Goal: Task Accomplishment & Management: Manage account settings

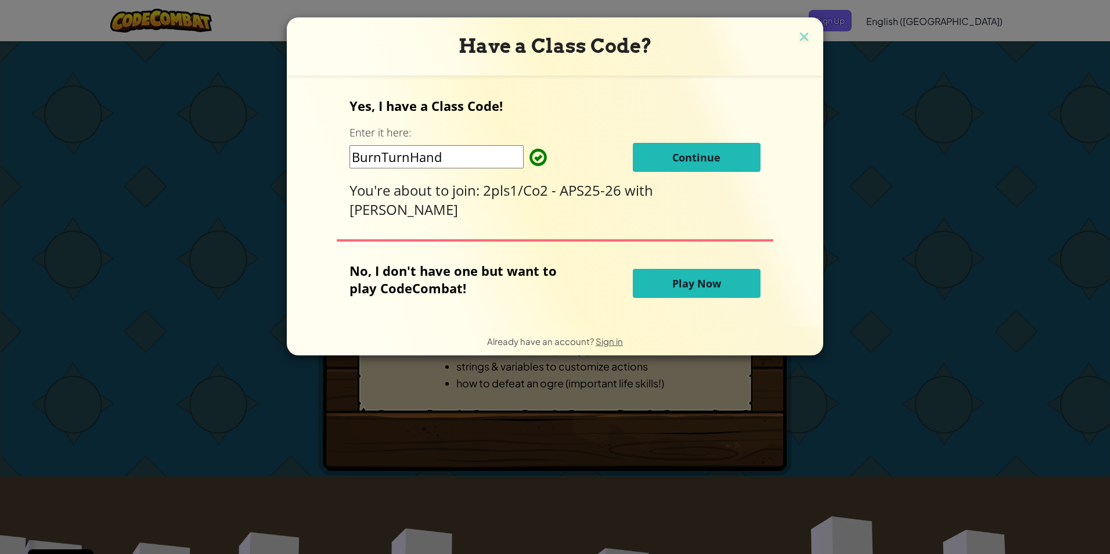
click at [681, 169] on button "Continue" at bounding box center [697, 157] width 128 height 29
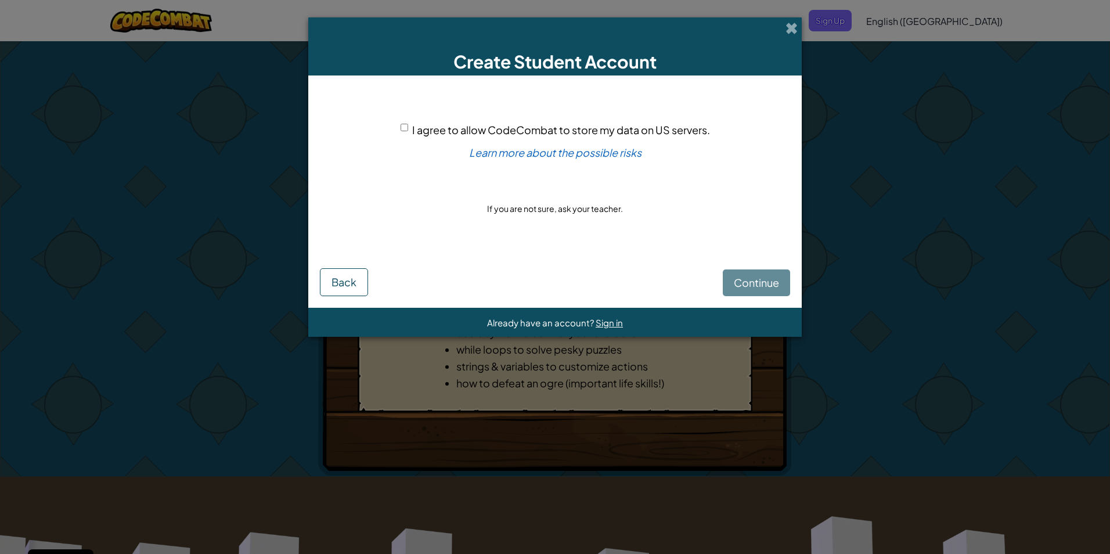
click at [578, 132] on span "I agree to allow CodeCombat to store my data on US servers." at bounding box center [561, 129] width 298 height 13
click at [408, 131] on input "I agree to allow CodeCombat to store my data on US servers." at bounding box center [405, 128] width 8 height 8
checkbox input "true"
click at [737, 286] on span "Continue" at bounding box center [756, 282] width 45 height 13
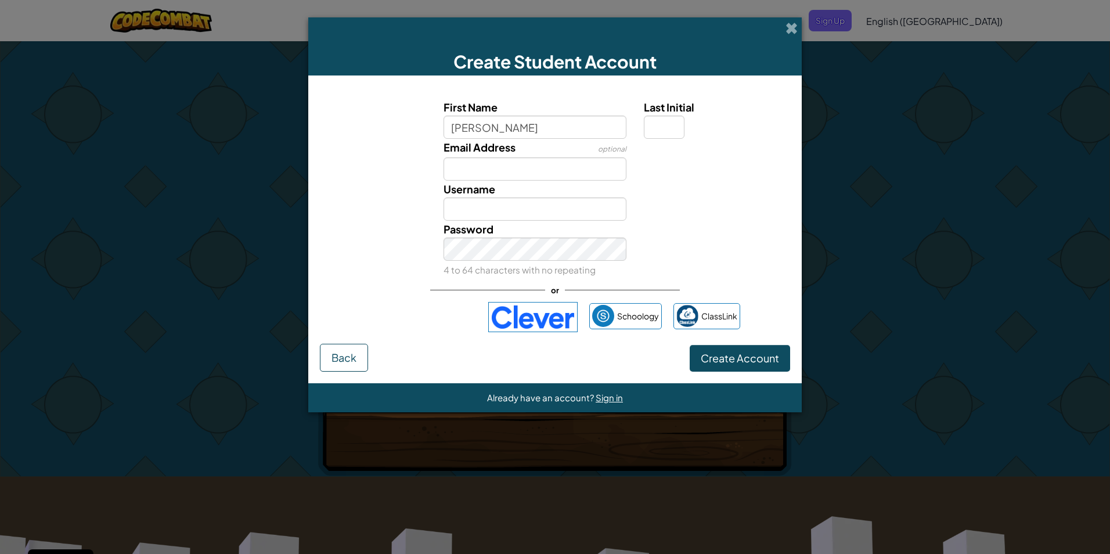
type input "[PERSON_NAME]"
type input "S"
type input "[EMAIL_ADDRESS][DOMAIN_NAME]"
click at [773, 352] on span "Create Account" at bounding box center [740, 357] width 78 height 13
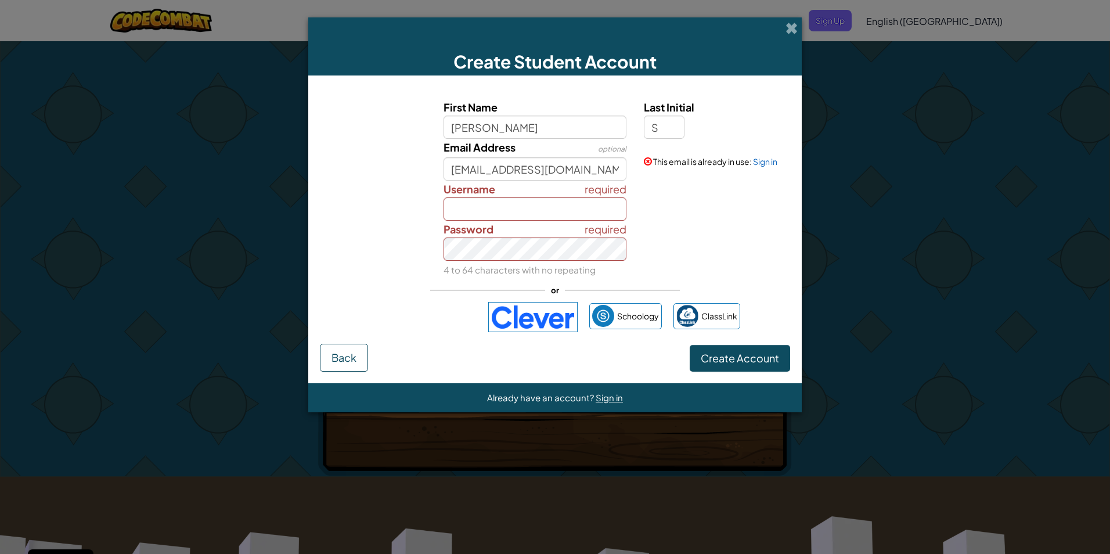
click at [504, 222] on div "required Password 4 to 64 characters with no repeating" at bounding box center [535, 249] width 201 height 57
click at [503, 217] on input "Username" at bounding box center [535, 208] width 183 height 23
type input "JasonS1234567"
click at [762, 166] on link "Sign in" at bounding box center [765, 161] width 24 height 10
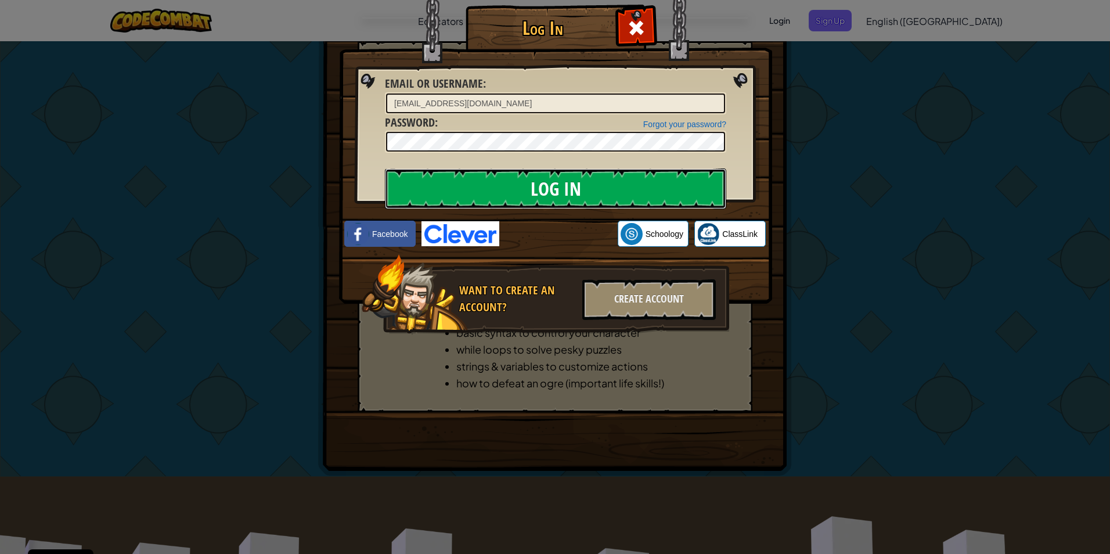
click at [452, 171] on input "Log In" at bounding box center [555, 188] width 341 height 41
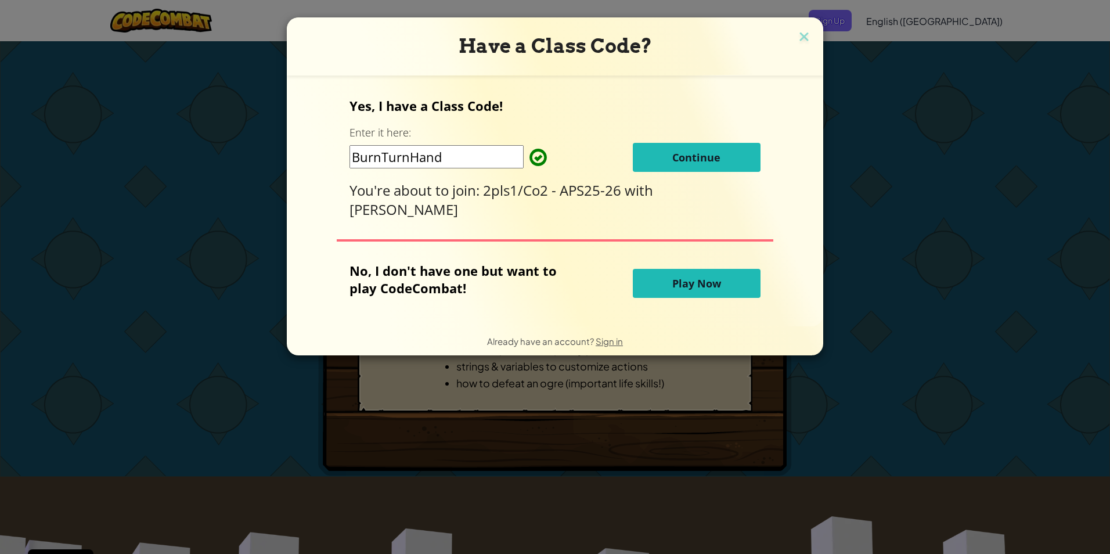
click at [653, 168] on button "Continue" at bounding box center [697, 157] width 128 height 29
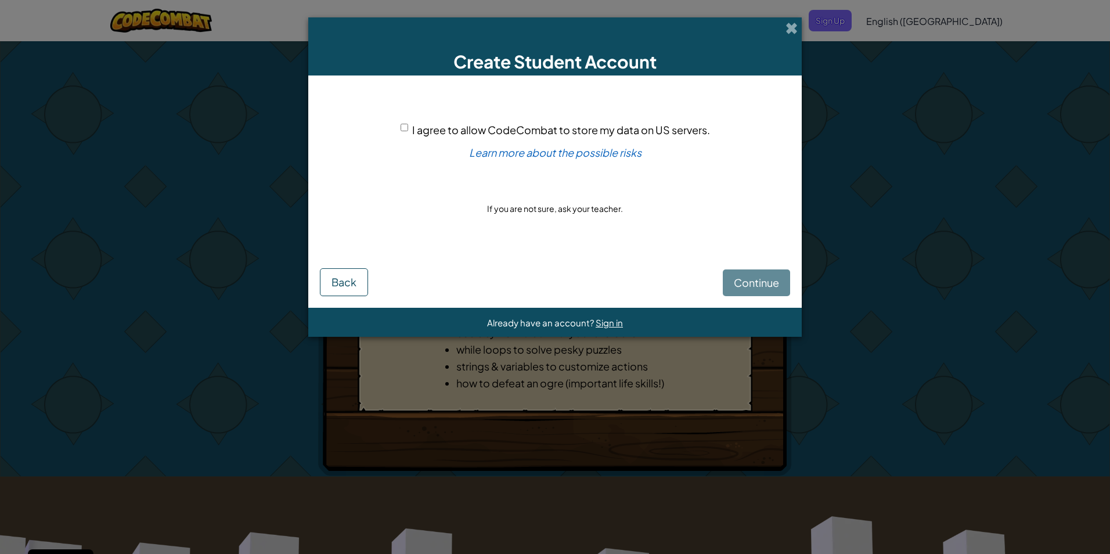
drag, startPoint x: 574, startPoint y: 127, endPoint x: 585, endPoint y: 132, distance: 11.4
click at [585, 132] on span "I agree to allow CodeCombat to store my data on US servers." at bounding box center [561, 129] width 298 height 13
click at [412, 123] on span "I agree to allow CodeCombat to store my data on US servers." at bounding box center [561, 129] width 298 height 13
click at [408, 124] on input "I agree to allow CodeCombat to store my data on US servers." at bounding box center [405, 128] width 8 height 8
checkbox input "true"
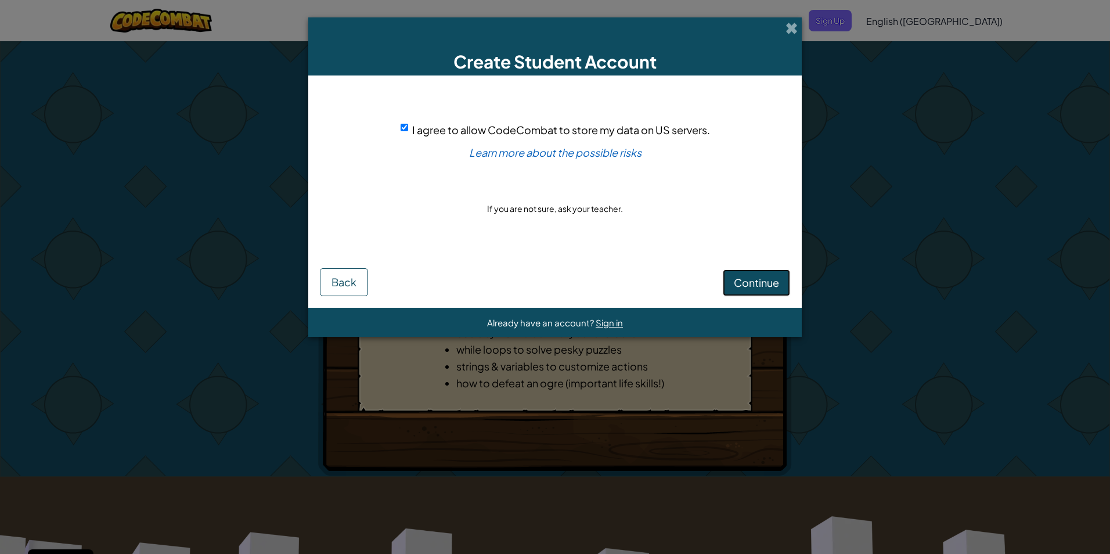
click at [746, 290] on button "Continue" at bounding box center [756, 282] width 67 height 27
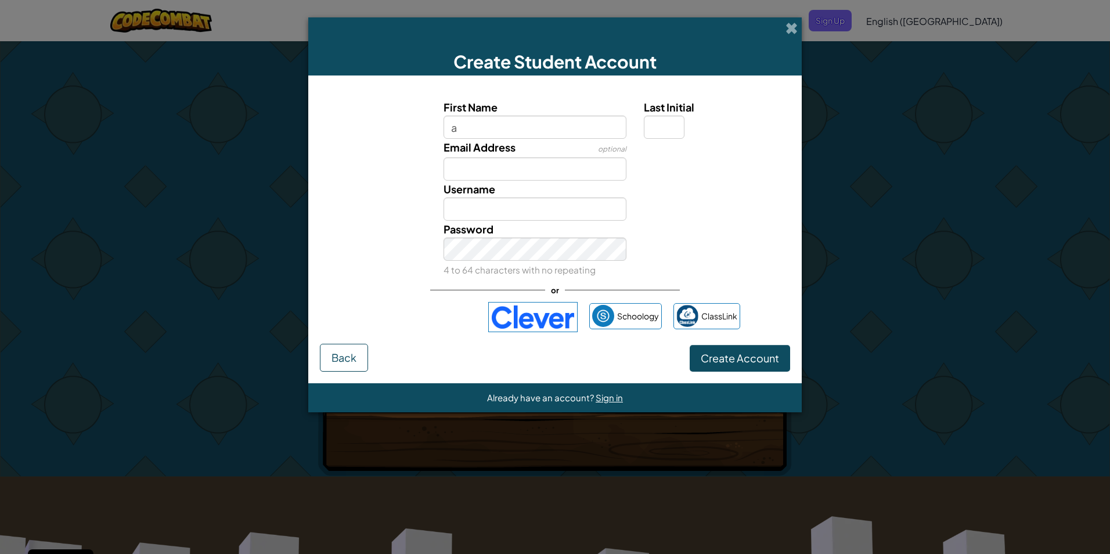
type input "a"
type input "A"
click at [559, 151] on div "Email Address optional" at bounding box center [535, 160] width 201 height 42
click at [584, 195] on div "Username A" at bounding box center [535, 201] width 201 height 40
click at [549, 167] on input "Email Address" at bounding box center [535, 168] width 183 height 23
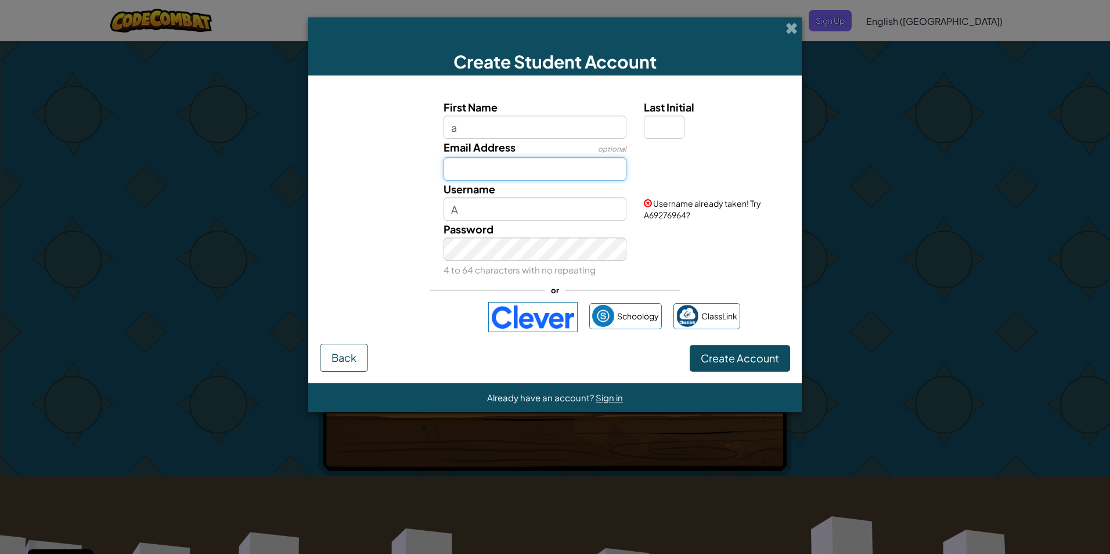
type input "[EMAIL_ADDRESS][DOMAIN_NAME]"
type input "S"
type input "AS"
click at [774, 163] on link "Sign in" at bounding box center [765, 161] width 24 height 10
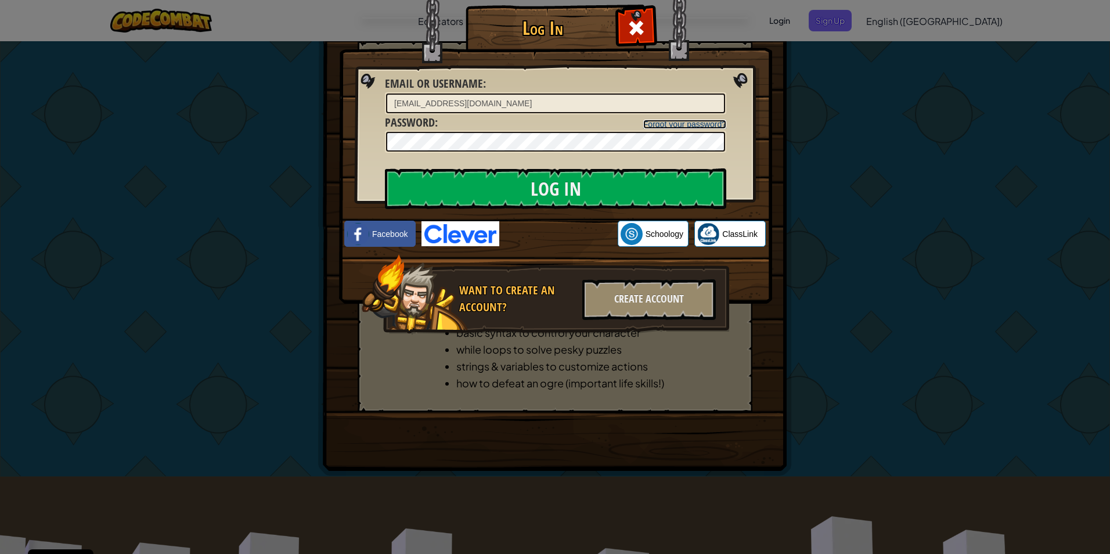
click at [676, 123] on link "Forgot your password?" at bounding box center [684, 124] width 83 height 9
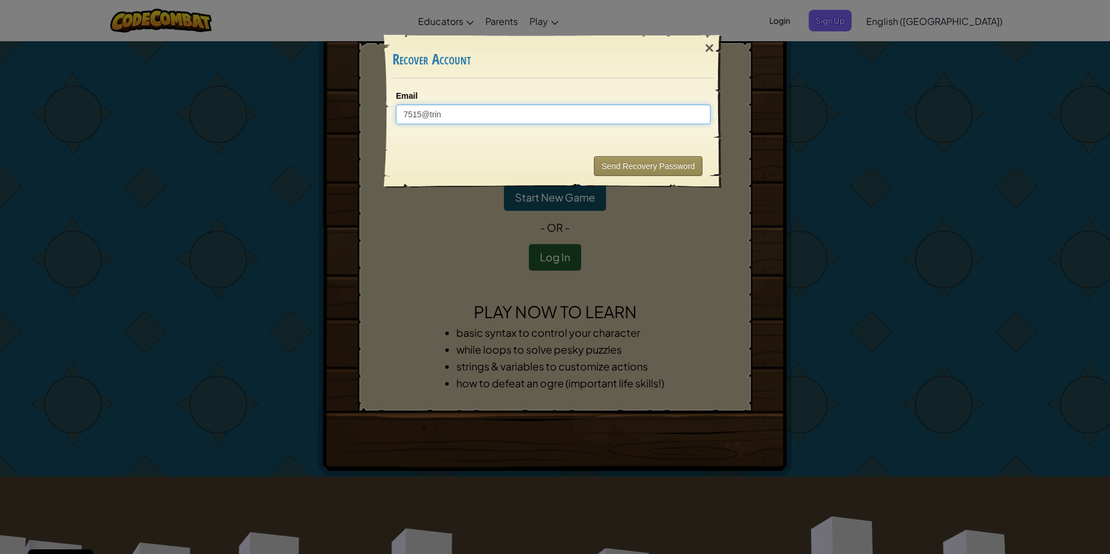
type input "7515@trini"
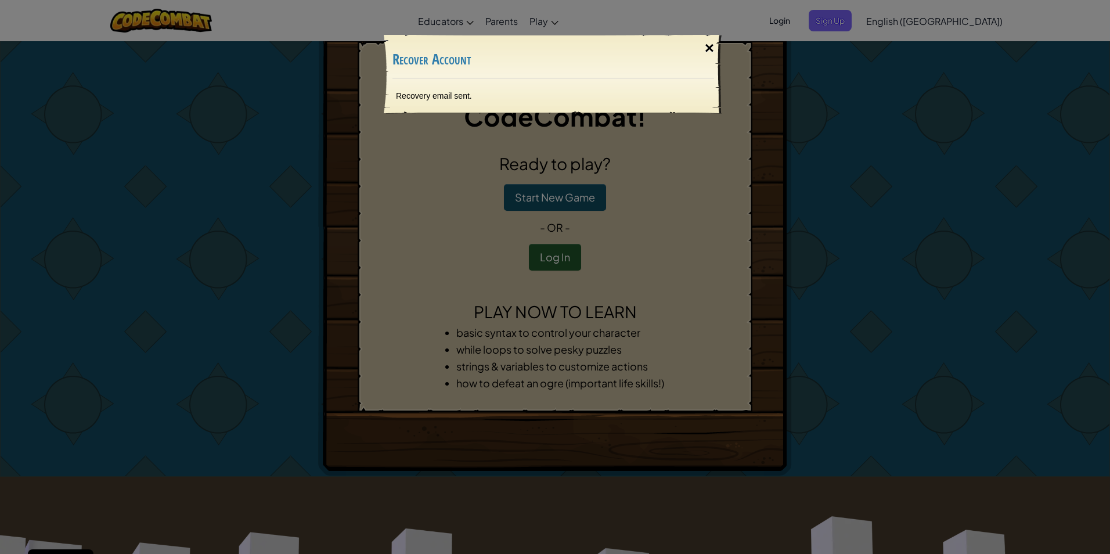
click at [718, 47] on div "×" at bounding box center [709, 48] width 27 height 34
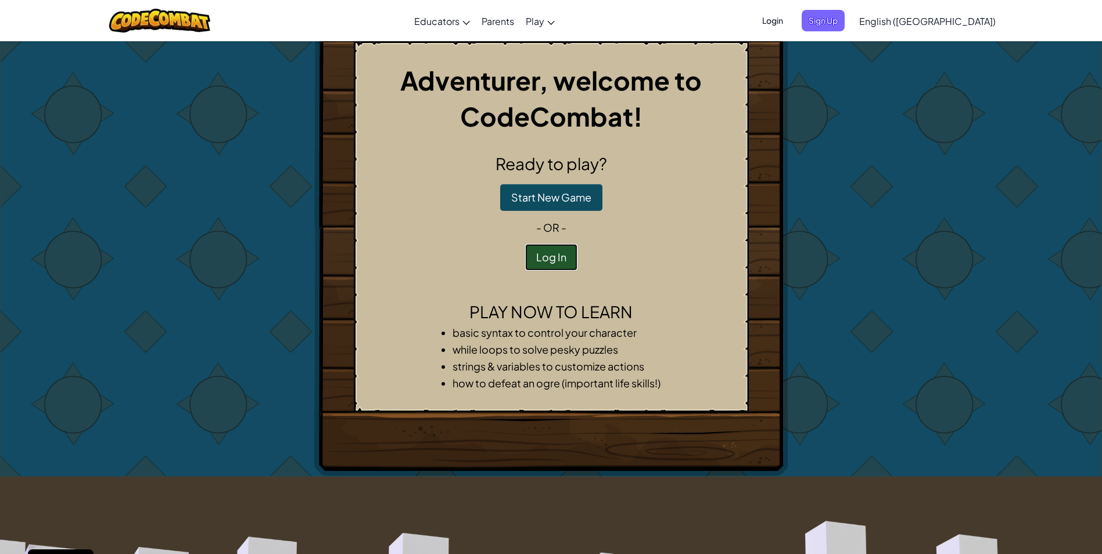
click at [556, 265] on button "Log In" at bounding box center [551, 257] width 52 height 27
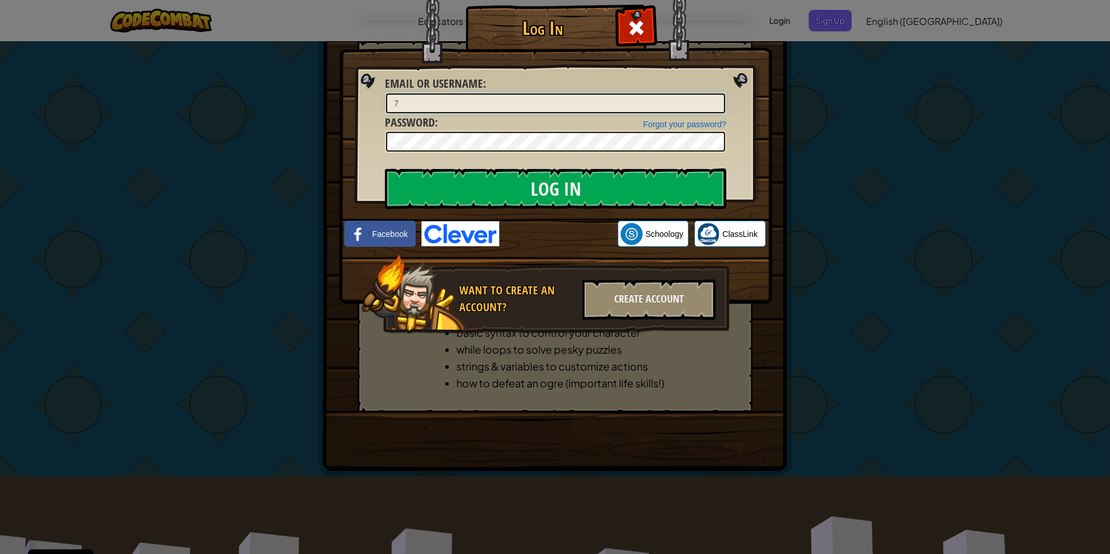
type input "[EMAIL_ADDRESS][DOMAIN_NAME]"
click at [506, 190] on input "Log In" at bounding box center [555, 188] width 341 height 41
